Goal: Information Seeking & Learning: Learn about a topic

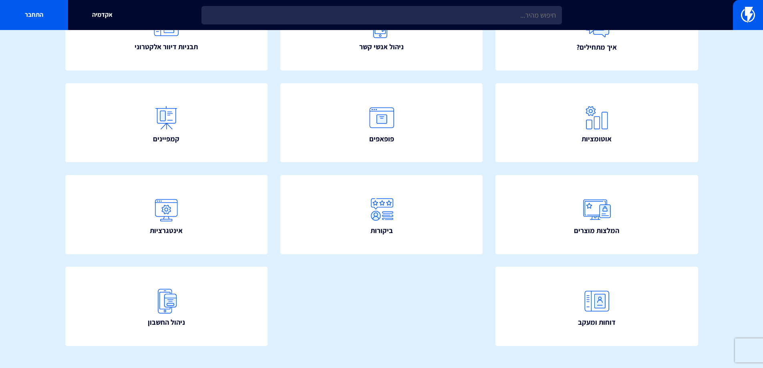
scroll to position [143, 0]
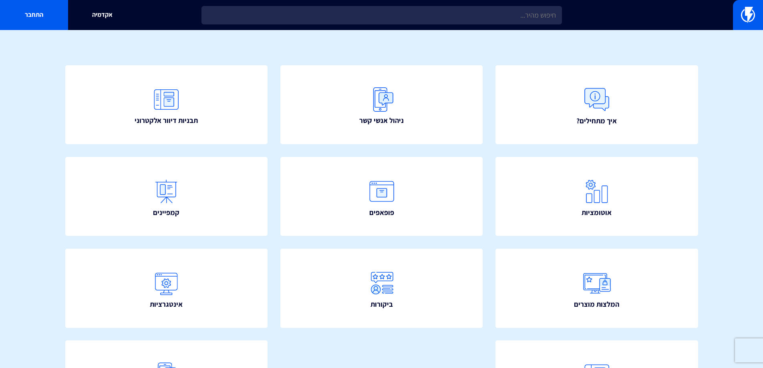
drag, startPoint x: 768, startPoint y: 152, endPoint x: 761, endPoint y: 182, distance: 31.0
click at [762, 184] on html "מוצרים שיווק אוטומטי הפכו את השיווק לאוטומטי דיוור אלקטרוני שלחו את המסר הנכון …" at bounding box center [381, 200] width 763 height 511
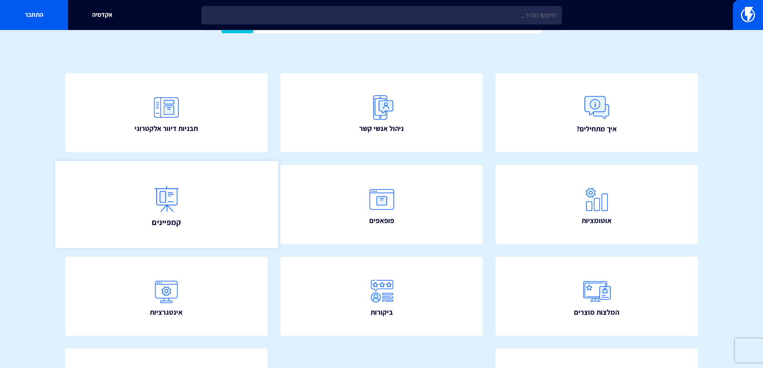
click at [198, 205] on link "קמפיינים" at bounding box center [166, 204] width 223 height 87
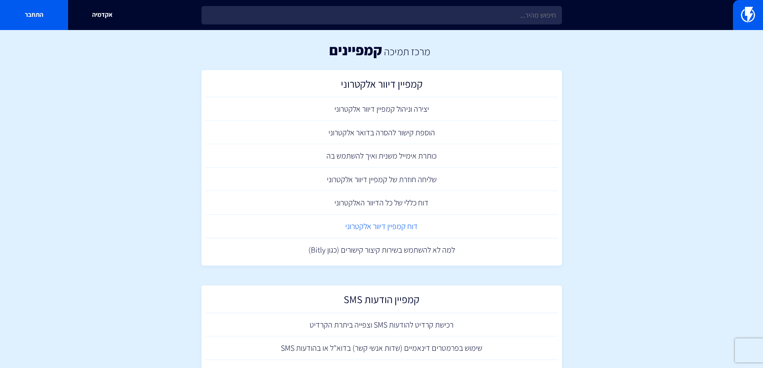
click at [420, 227] on link "דוח קמפיין דיוור אלקטרוני" at bounding box center [381, 227] width 352 height 24
click at [424, 110] on link "יצירה וניהול קמפיין דיוור אלקטרוני" at bounding box center [381, 109] width 352 height 24
click at [434, 207] on link "דוח כללי של כל הדיוור האלקטרוני" at bounding box center [381, 203] width 352 height 24
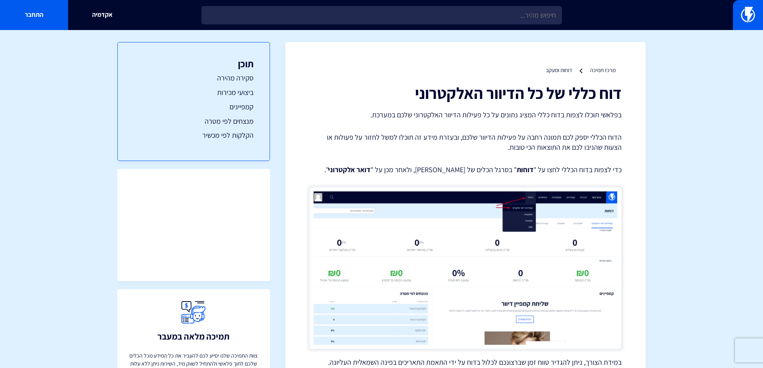
scroll to position [239, 0]
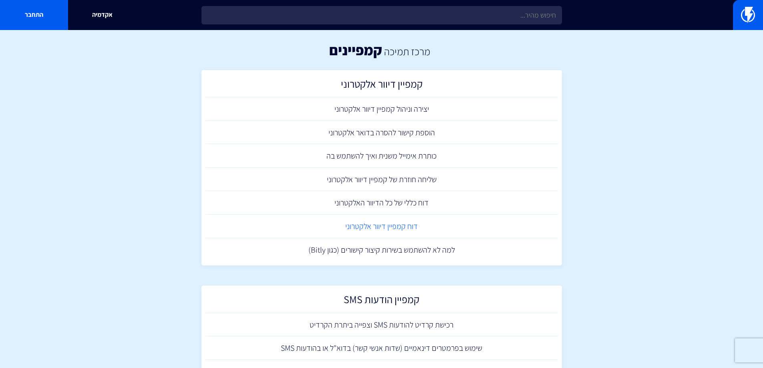
click at [409, 226] on link "דוח קמפיין דיוור אלקטרוני" at bounding box center [381, 227] width 352 height 24
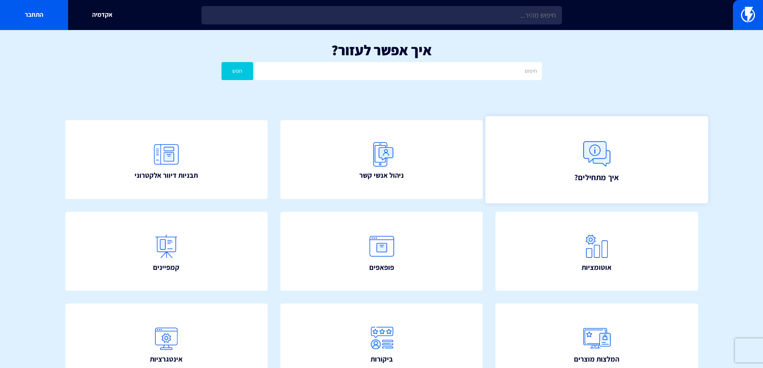
click at [570, 170] on link "איך מתחילים?" at bounding box center [596, 159] width 223 height 87
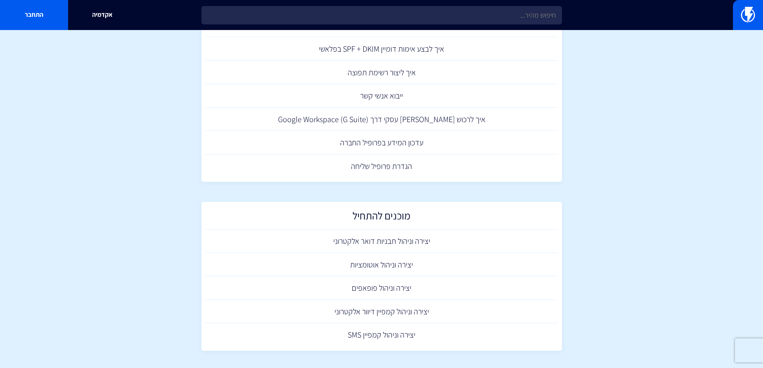
scroll to position [400, 0]
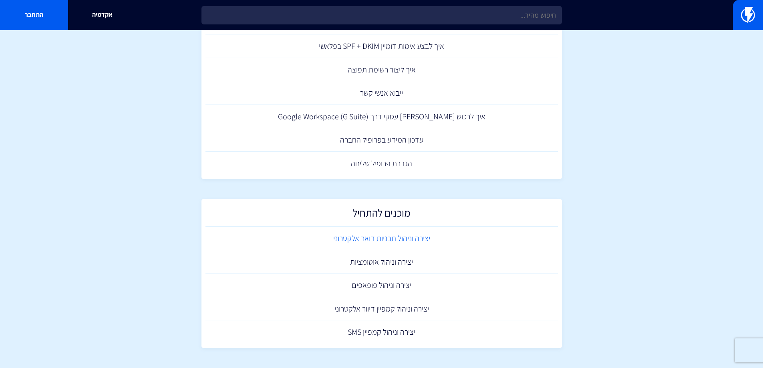
click at [429, 241] on link "יצירה וניהול תבניות דואר אלקטרוני" at bounding box center [381, 239] width 352 height 24
click at [441, 259] on link "יצירה וניהול אוטומציות" at bounding box center [381, 262] width 352 height 24
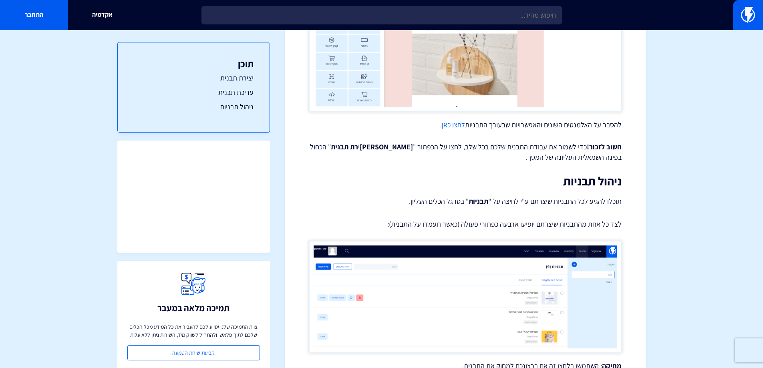
scroll to position [1118, 0]
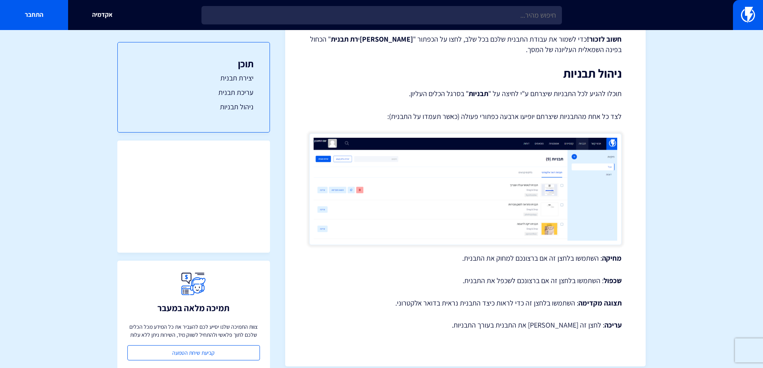
drag, startPoint x: 768, startPoint y: 44, endPoint x: 760, endPoint y: 331, distance: 286.8
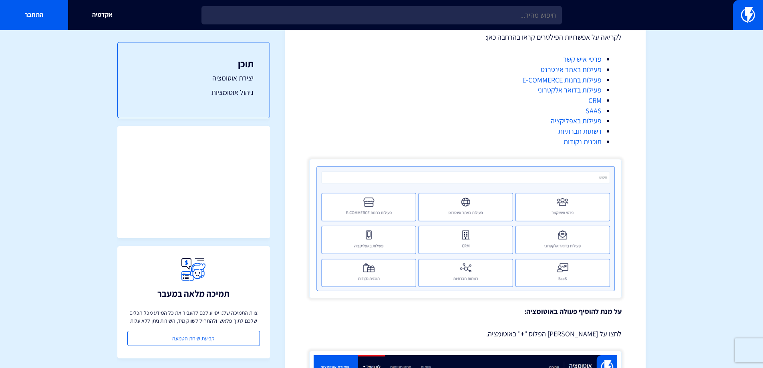
scroll to position [1513, 0]
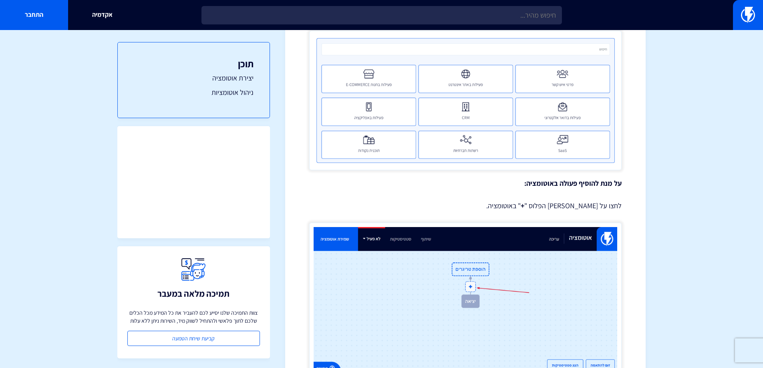
drag, startPoint x: 768, startPoint y: 227, endPoint x: 749, endPoint y: 237, distance: 21.0
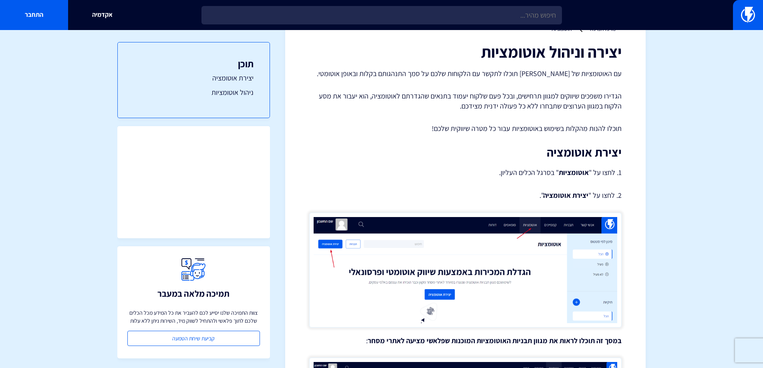
scroll to position [0, 0]
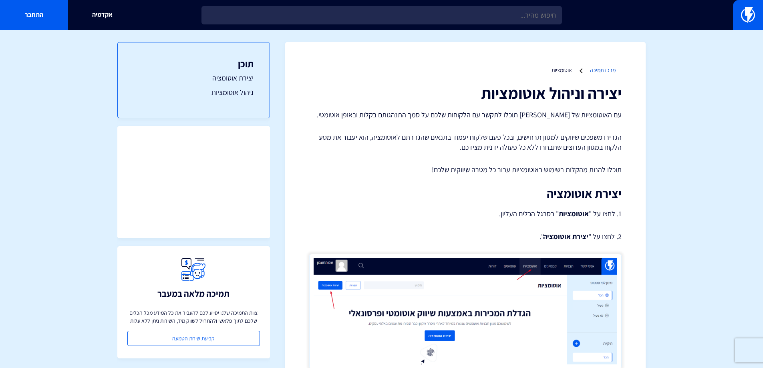
click at [600, 68] on link "מרכז תמיכה" at bounding box center [603, 69] width 26 height 7
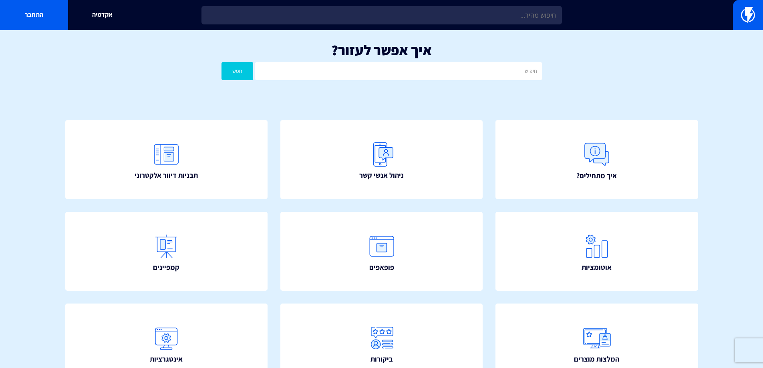
click at [404, 166] on link "ניהול אנשי קשר" at bounding box center [381, 159] width 203 height 79
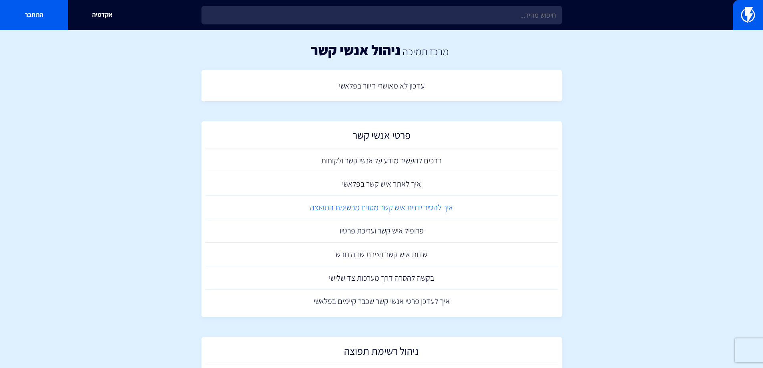
click at [436, 210] on link "איך להסיר ידנית איש קשר מסוים מרשימת התפוצה" at bounding box center [381, 208] width 352 height 24
